Goal: Information Seeking & Learning: Understand process/instructions

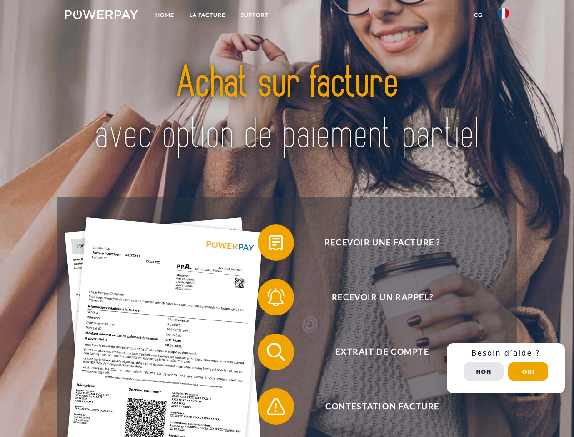
click at [101, 16] on img at bounding box center [101, 14] width 73 height 9
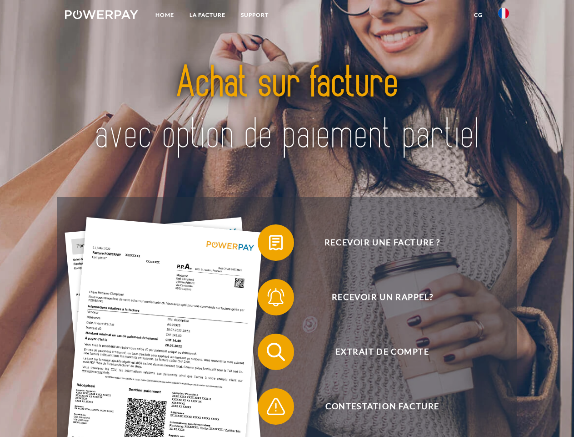
click at [504, 16] on img at bounding box center [503, 13] width 11 height 11
click at [478, 15] on link "CG" at bounding box center [479, 15] width 24 height 16
click at [269, 244] on span at bounding box center [262, 242] width 45 height 45
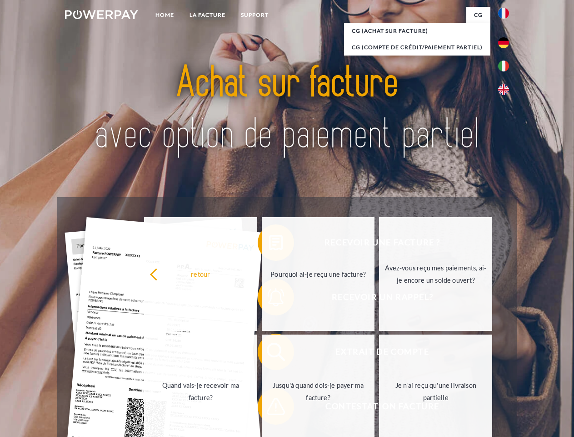
click at [269, 353] on div "retour Pourquoi ai-je reçu une facture? Avez-vous reçu mes paiements, ai-je enc…" at bounding box center [318, 332] width 367 height 235
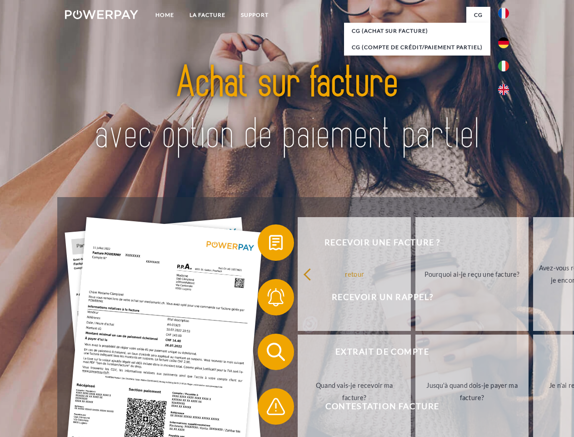
click at [269, 408] on span at bounding box center [262, 405] width 45 height 45
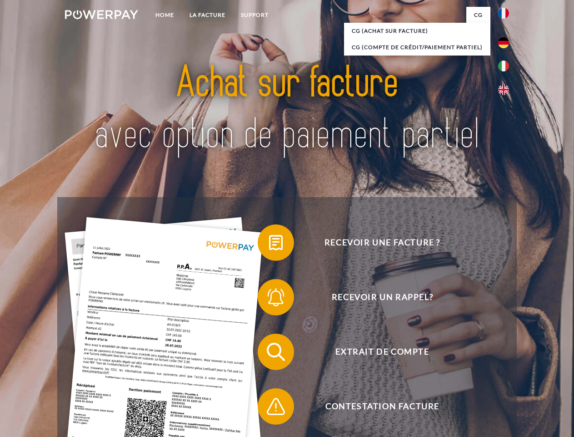
click at [506, 368] on div "Recevoir une facture ? Recevoir un rappel? Extrait de compte retour" at bounding box center [286, 379] width 459 height 364
click at [484, 370] on span "Extrait de compte" at bounding box center [382, 351] width 223 height 36
click at [528, 371] on header "Home LA FACTURE Support" at bounding box center [287, 314] width 574 height 628
